Goal: Contribute content: Contribute content

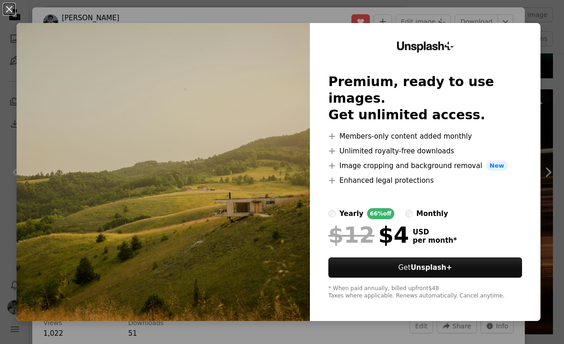
scroll to position [24, 0]
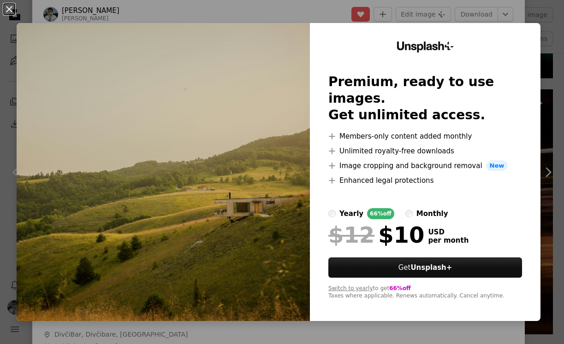
click at [342, 208] on label "yearly 66% off" at bounding box center [361, 213] width 66 height 11
click at [7, 12] on button "An X shape" at bounding box center [9, 9] width 11 height 11
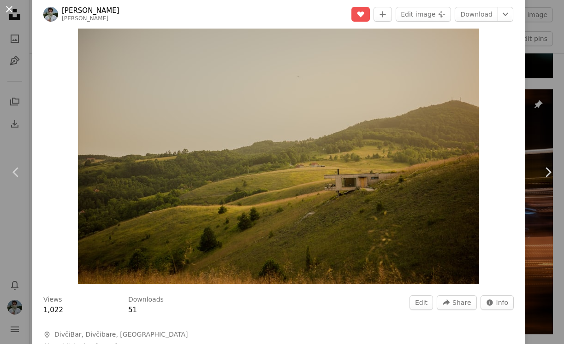
click at [9, 9] on button "An X shape" at bounding box center [9, 9] width 11 height 11
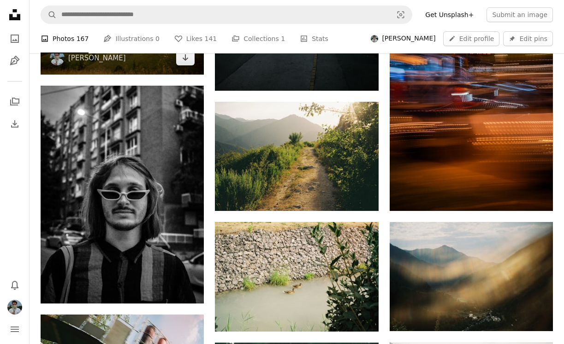
scroll to position [736, 0]
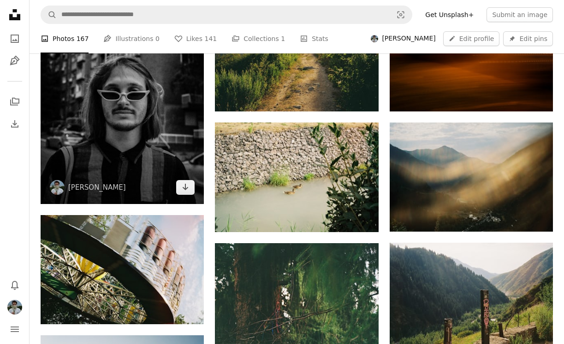
click at [110, 106] on img at bounding box center [122, 95] width 163 height 218
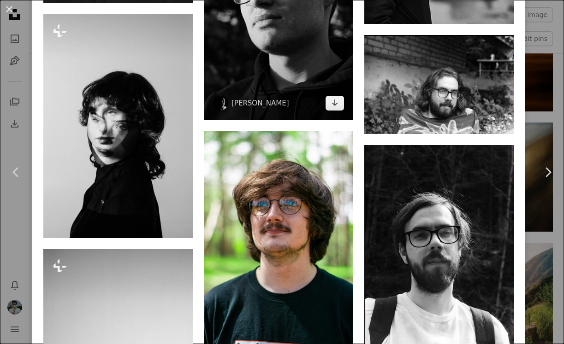
scroll to position [1193, 0]
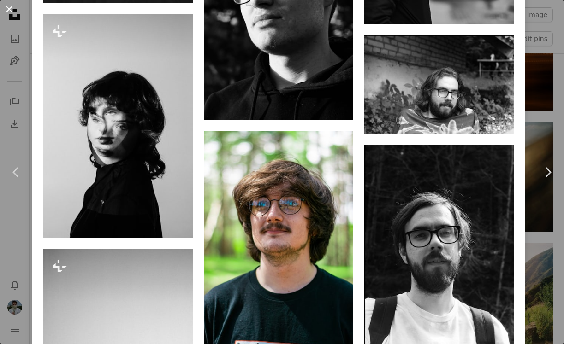
click at [8, 10] on button "An X shape" at bounding box center [9, 9] width 11 height 11
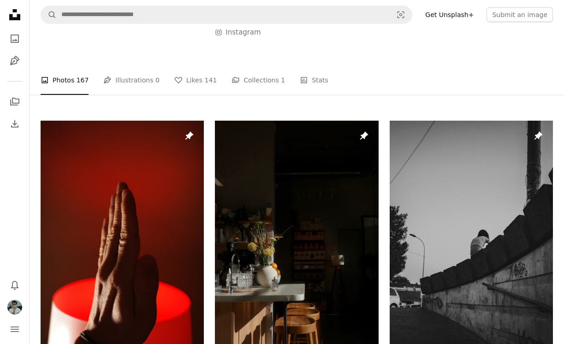
scroll to position [43, 0]
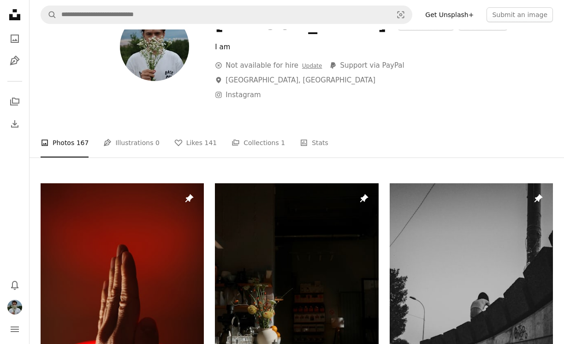
click at [17, 17] on icon at bounding box center [14, 14] width 11 height 11
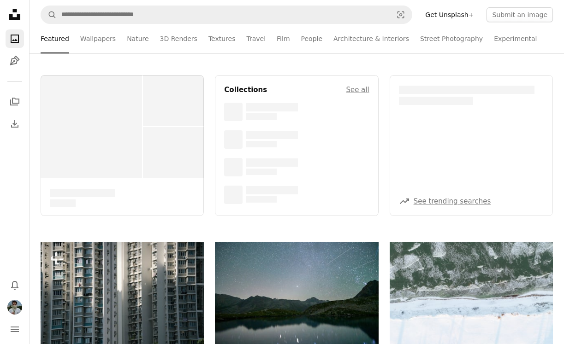
scroll to position [5, 0]
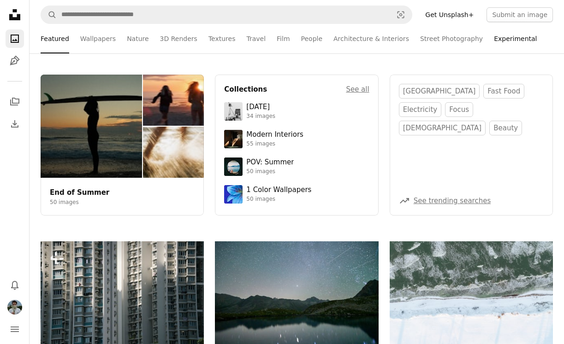
click at [498, 40] on link "Experimental" at bounding box center [515, 38] width 43 height 29
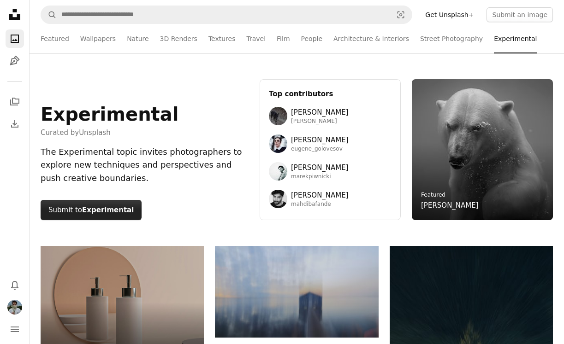
click at [94, 206] on strong "Experimental" at bounding box center [108, 210] width 52 height 8
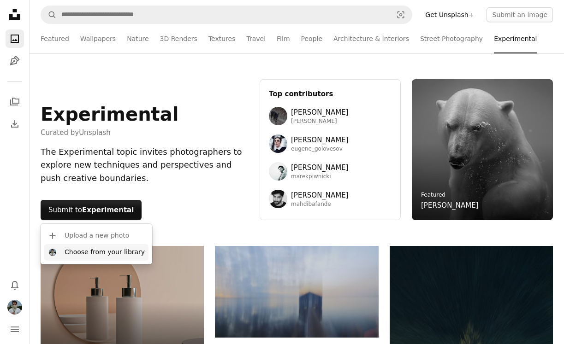
click at [93, 252] on button "Choose from your library" at bounding box center [96, 252] width 104 height 17
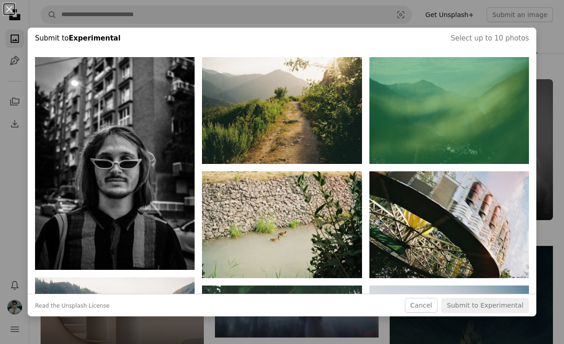
click at [443, 90] on button "button" at bounding box center [448, 110] width 159 height 107
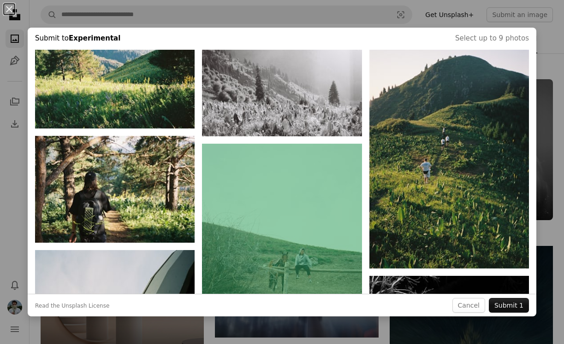
scroll to position [484, 0]
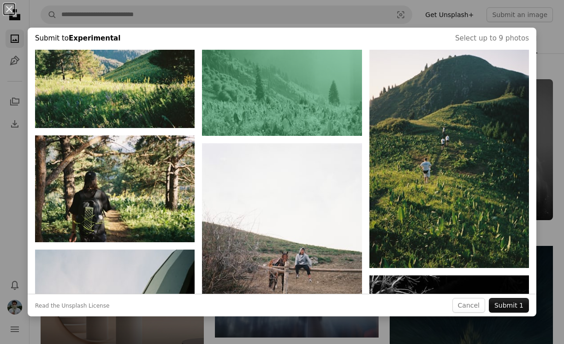
click at [288, 112] on button "button" at bounding box center [281, 82] width 159 height 107
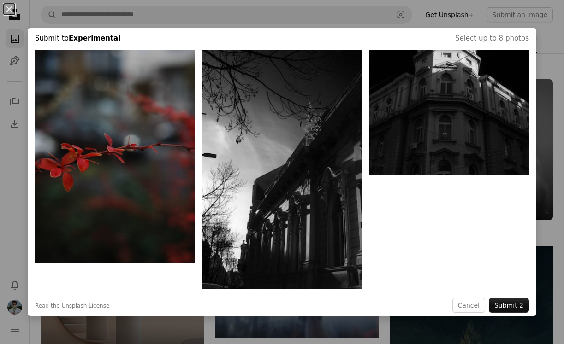
scroll to position [826, 0]
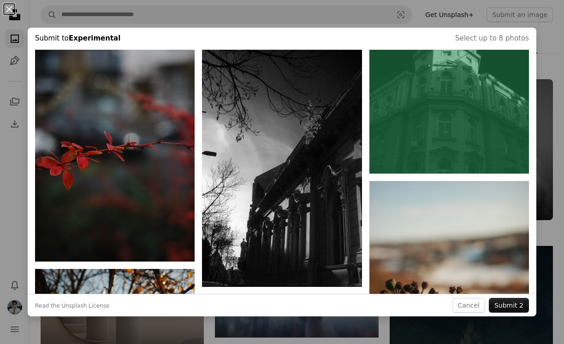
click at [447, 113] on button "button" at bounding box center [448, 54] width 159 height 240
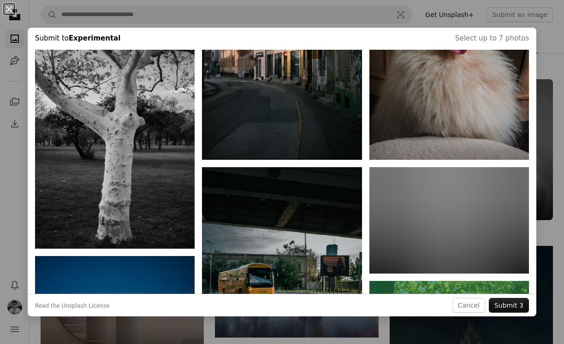
scroll to position [3616, 0]
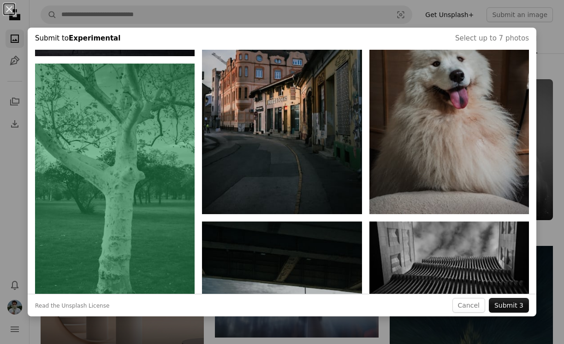
click at [141, 193] on button "button" at bounding box center [114, 184] width 159 height 240
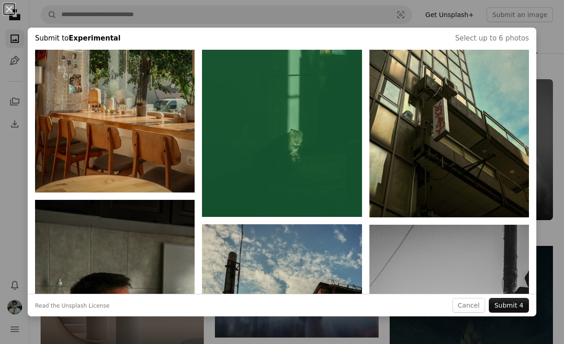
scroll to position [5478, 0]
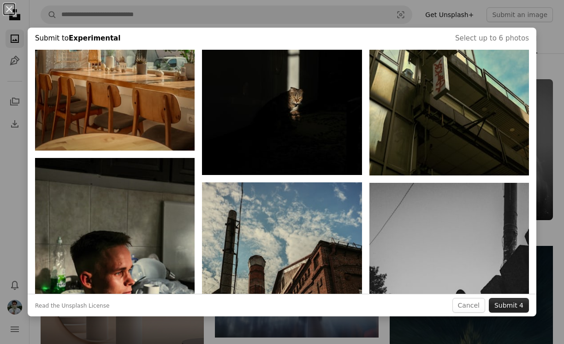
click at [513, 307] on button "Submit 4" at bounding box center [509, 305] width 40 height 15
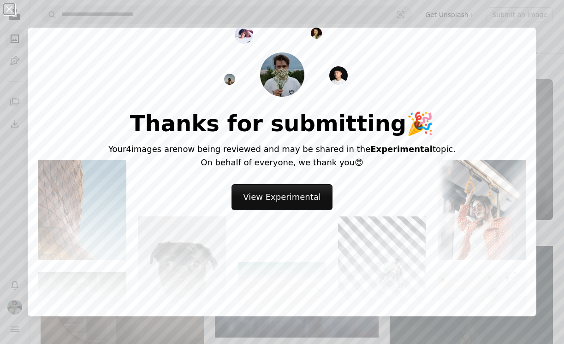
click at [11, 10] on button "An X shape" at bounding box center [9, 9] width 11 height 11
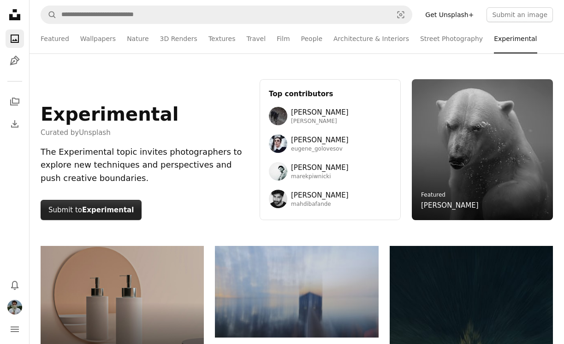
click at [92, 211] on strong "Experimental" at bounding box center [108, 210] width 52 height 8
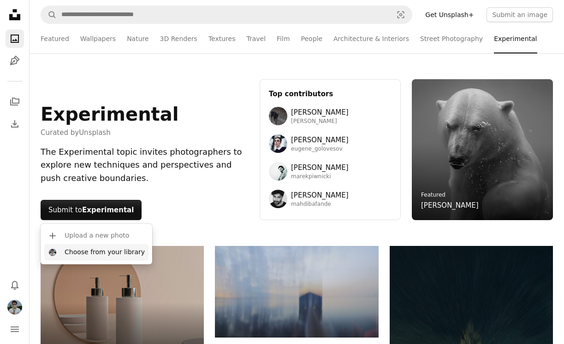
click at [90, 253] on button "Choose from your library" at bounding box center [96, 252] width 104 height 17
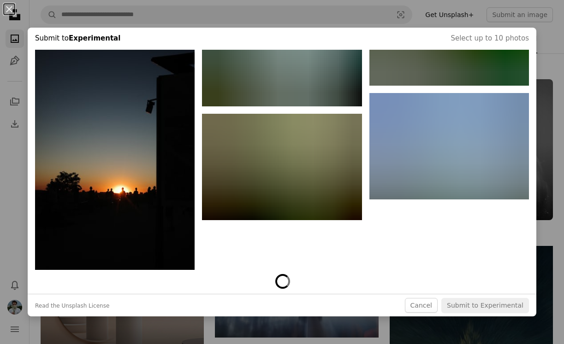
scroll to position [10408, 0]
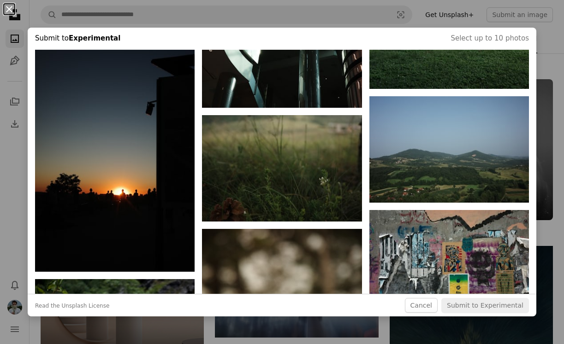
click at [8, 6] on button "An X shape" at bounding box center [9, 9] width 11 height 11
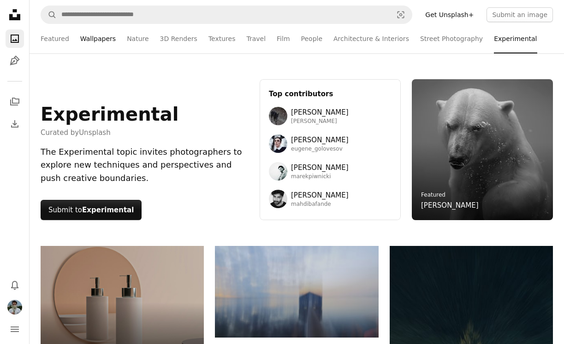
click at [106, 41] on link "Wallpapers" at bounding box center [97, 38] width 35 height 29
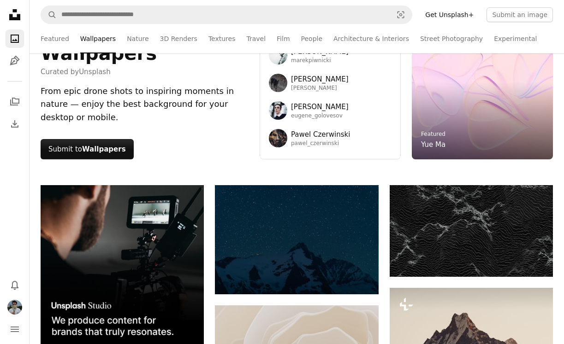
scroll to position [4, 0]
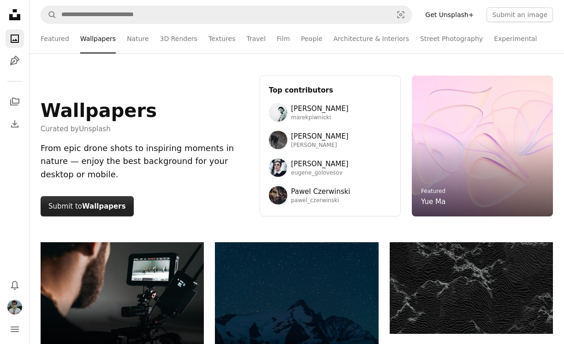
click at [79, 203] on button "Submit to Wallpapers" at bounding box center [87, 206] width 93 height 20
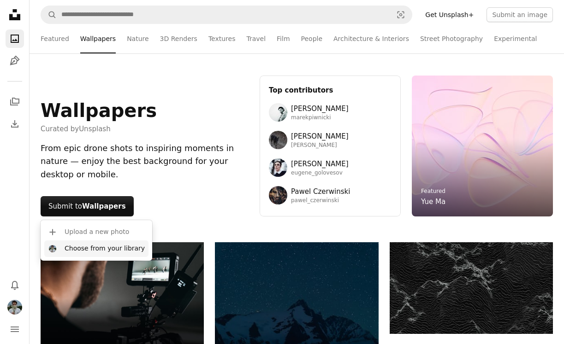
click at [85, 250] on button "Choose from your library" at bounding box center [96, 249] width 104 height 17
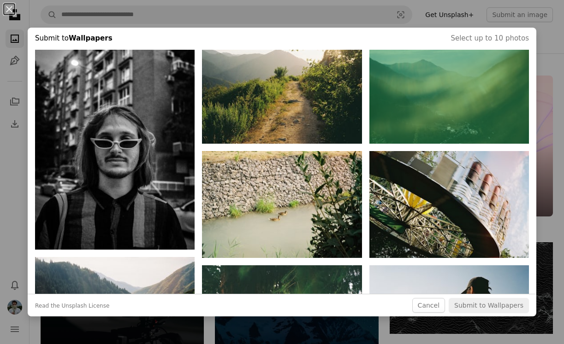
scroll to position [167, 0]
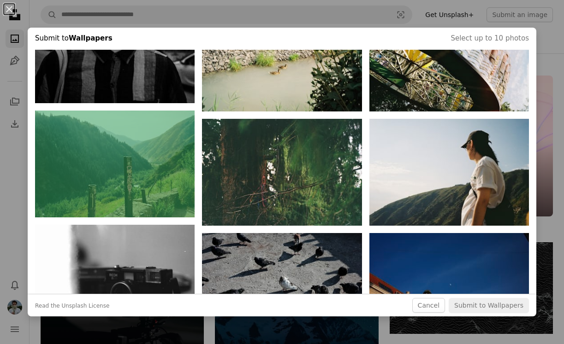
click at [147, 177] on button "button" at bounding box center [114, 164] width 159 height 107
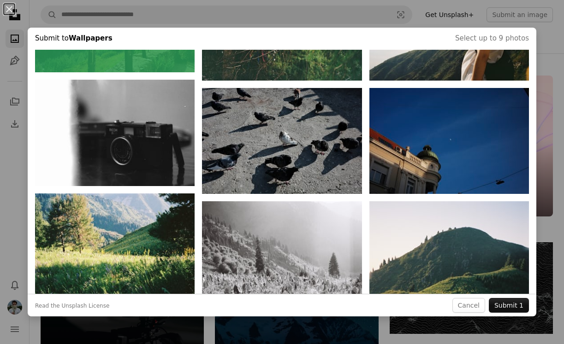
scroll to position [274, 0]
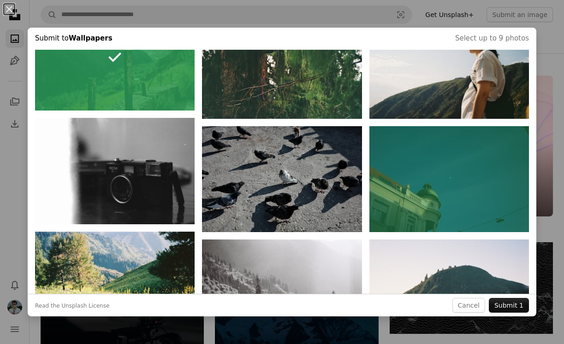
click at [432, 176] on button "button" at bounding box center [448, 179] width 159 height 106
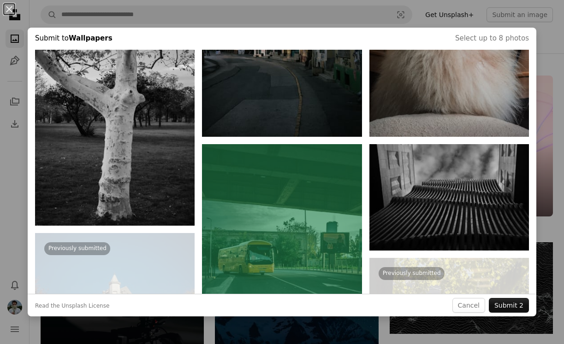
scroll to position [3552, 0]
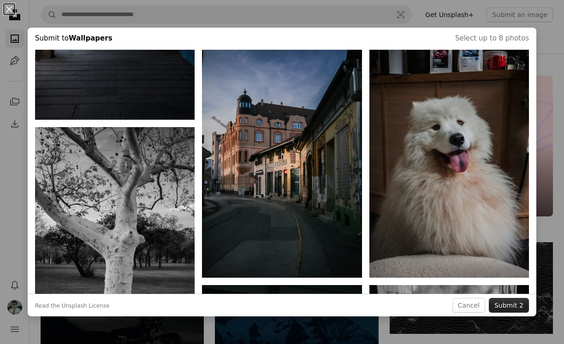
click at [503, 304] on button "Submit 2" at bounding box center [509, 305] width 40 height 15
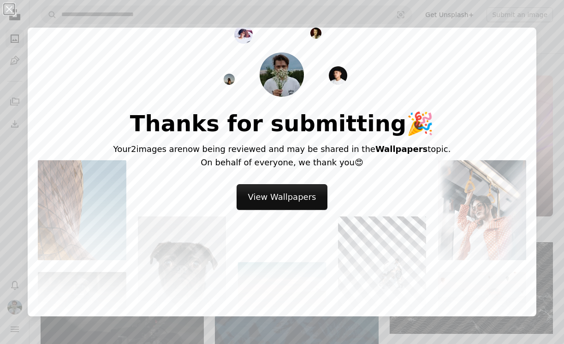
click at [7, 9] on button "An X shape" at bounding box center [9, 9] width 11 height 11
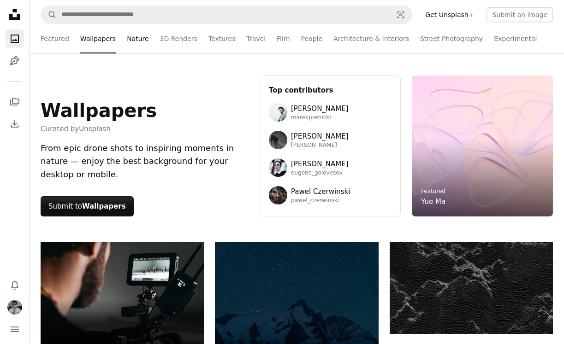
click at [133, 39] on link "Nature" at bounding box center [138, 38] width 22 height 29
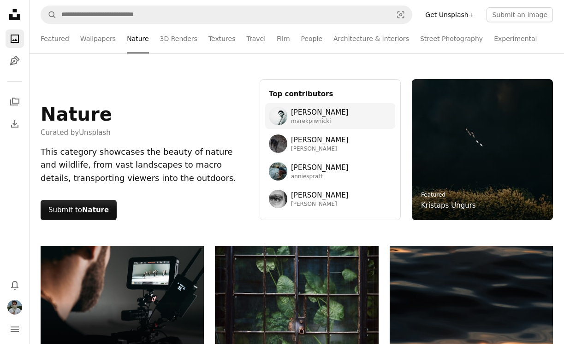
click at [326, 113] on span "[PERSON_NAME]" at bounding box center [320, 112] width 58 height 11
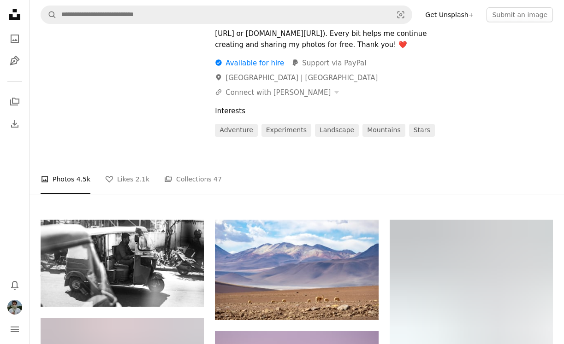
scroll to position [16, 0]
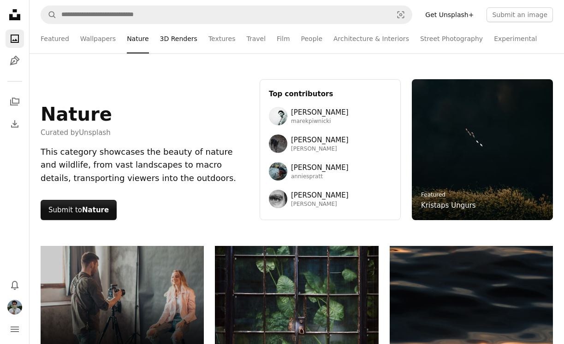
click at [174, 36] on link "3D Renders" at bounding box center [178, 38] width 37 height 29
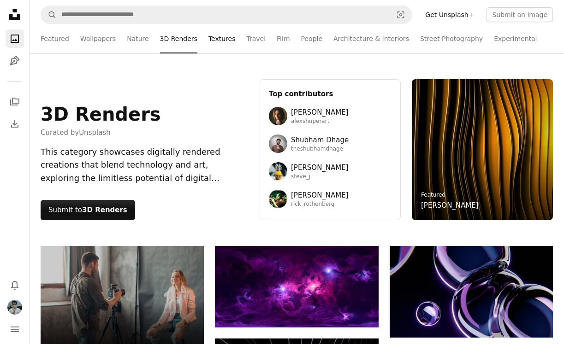
click at [219, 36] on link "Textures" at bounding box center [221, 38] width 27 height 29
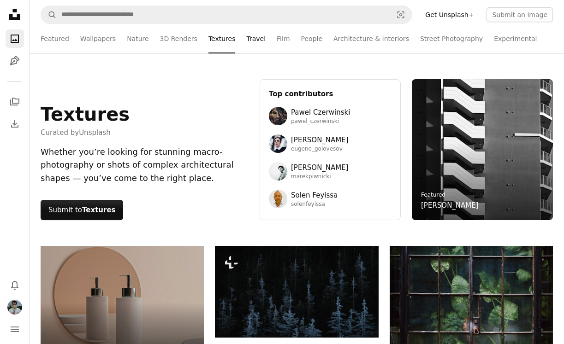
click at [248, 38] on link "Travel" at bounding box center [255, 38] width 19 height 29
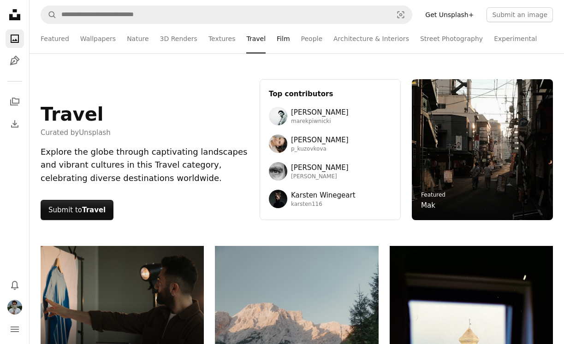
click at [277, 40] on link "Film" at bounding box center [283, 38] width 13 height 29
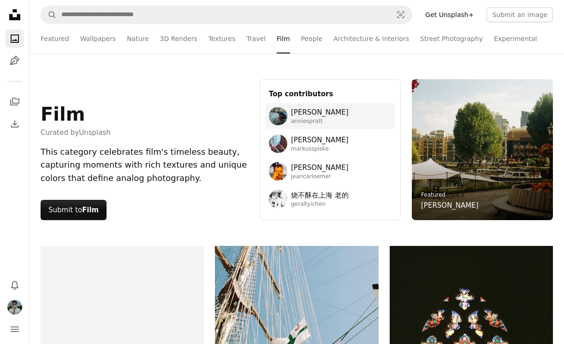
click at [313, 111] on span "[PERSON_NAME]" at bounding box center [320, 112] width 58 height 11
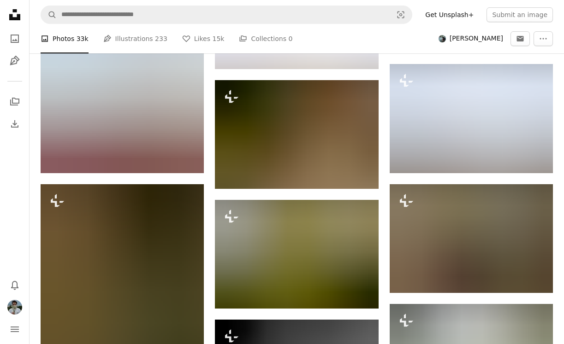
scroll to position [899, 0]
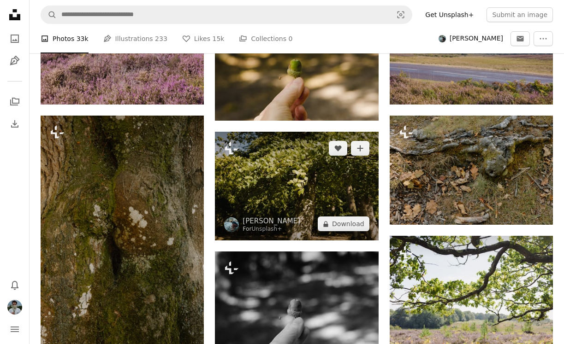
click at [301, 201] on img at bounding box center [296, 186] width 163 height 109
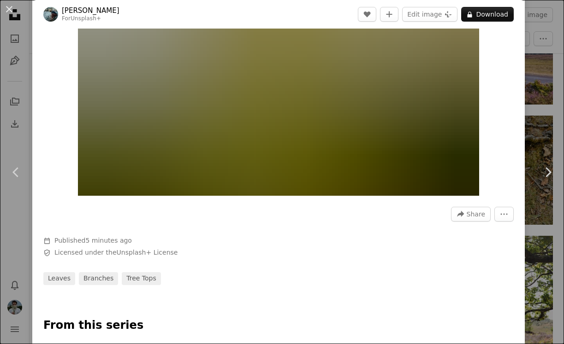
scroll to position [201, 0]
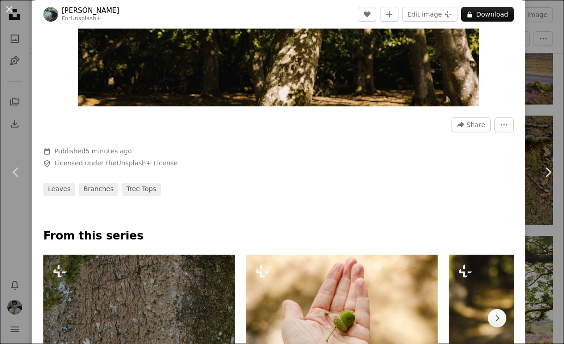
click at [11, 218] on div "An X shape Chevron left Chevron right [PERSON_NAME] For Unsplash+ A heart A plu…" at bounding box center [282, 172] width 564 height 344
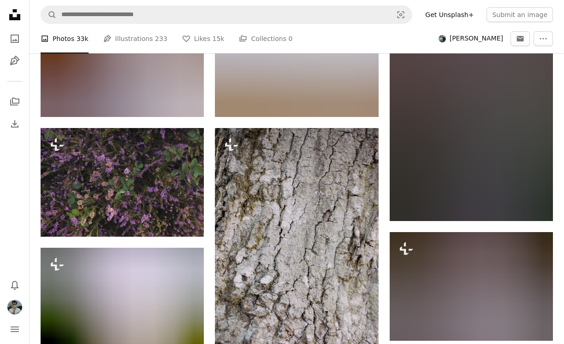
scroll to position [2828, 0]
